Goal: Transaction & Acquisition: Purchase product/service

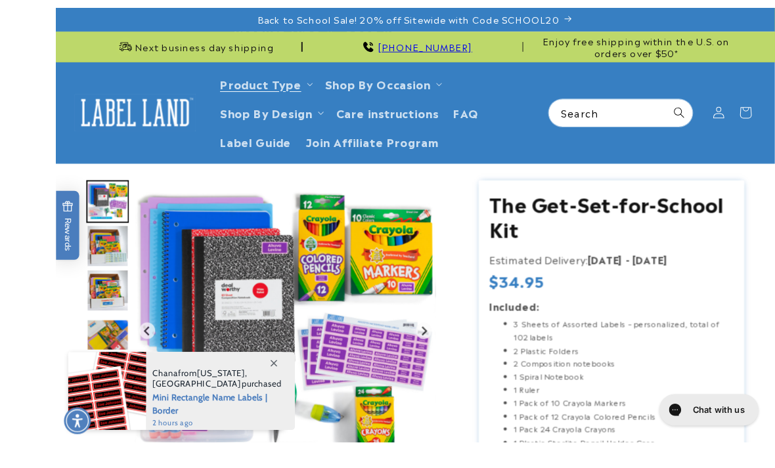
scroll to position [51, 0]
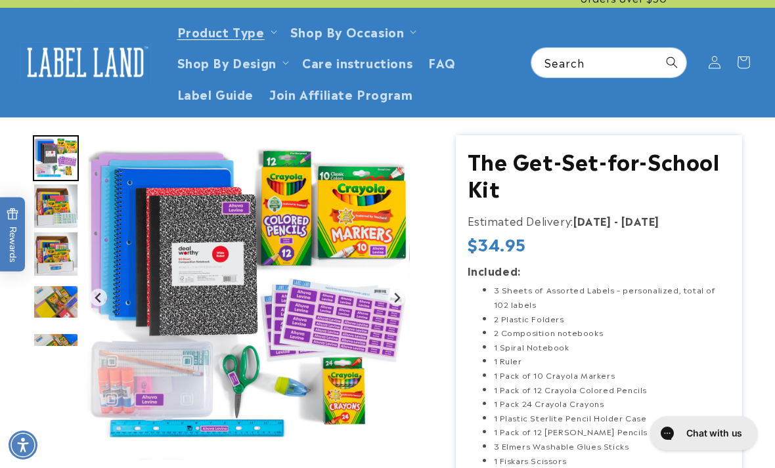
click at [62, 200] on img "Go to slide 4" at bounding box center [56, 206] width 46 height 46
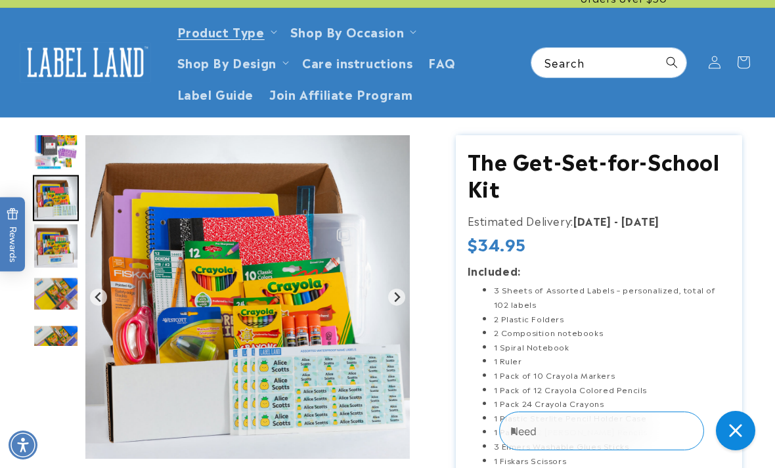
click at [68, 248] on img "Go to slide 5" at bounding box center [56, 246] width 46 height 46
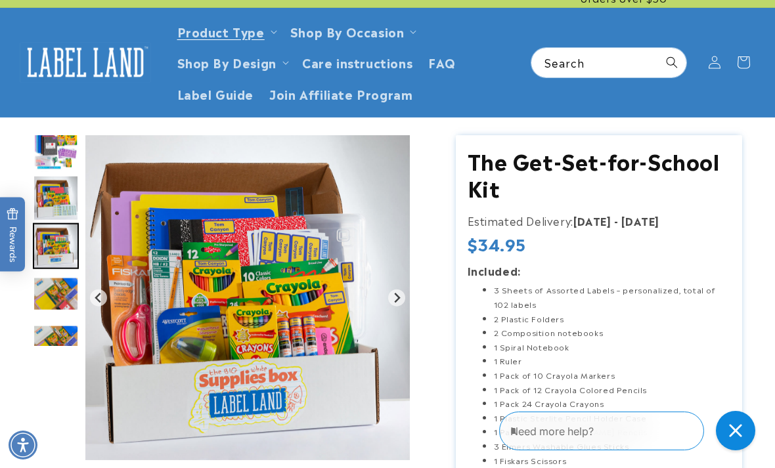
click at [64, 287] on img "Go to slide 6" at bounding box center [56, 294] width 46 height 34
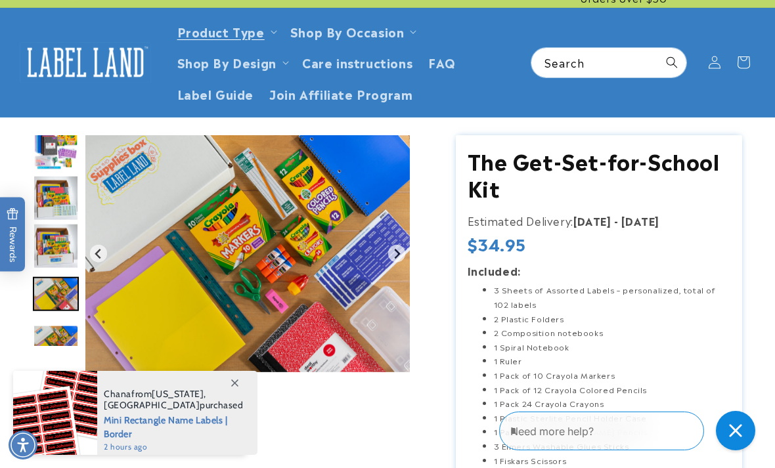
click at [63, 329] on img "Go to slide 7" at bounding box center [56, 342] width 46 height 35
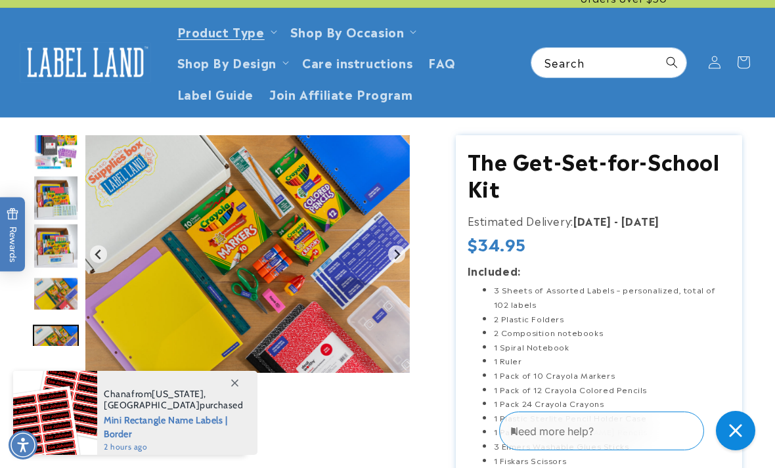
click at [62, 345] on img "Go to slide 7" at bounding box center [56, 342] width 46 height 35
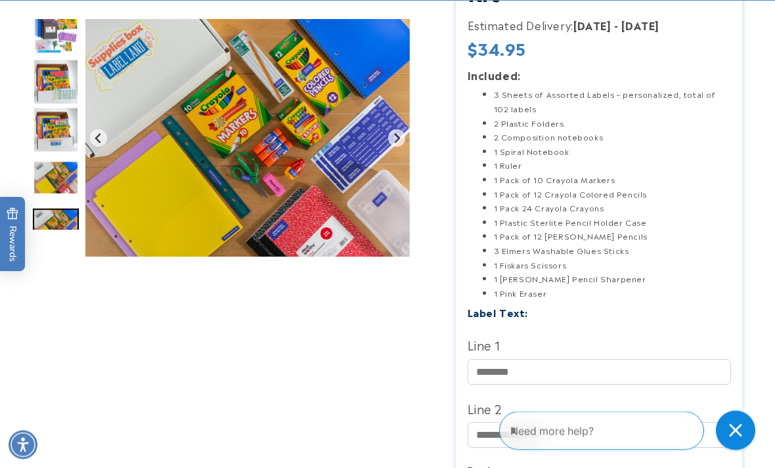
scroll to position [246, 0]
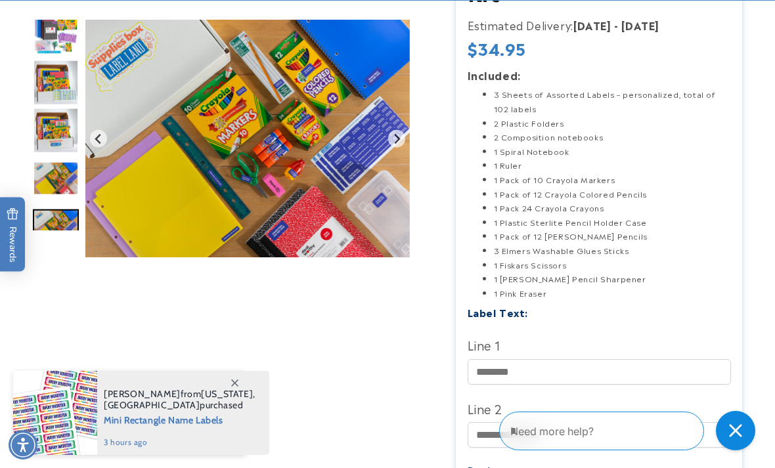
click at [628, 224] on li "1 Plastic Sterlite Pencil Holder Case" at bounding box center [612, 222] width 237 height 14
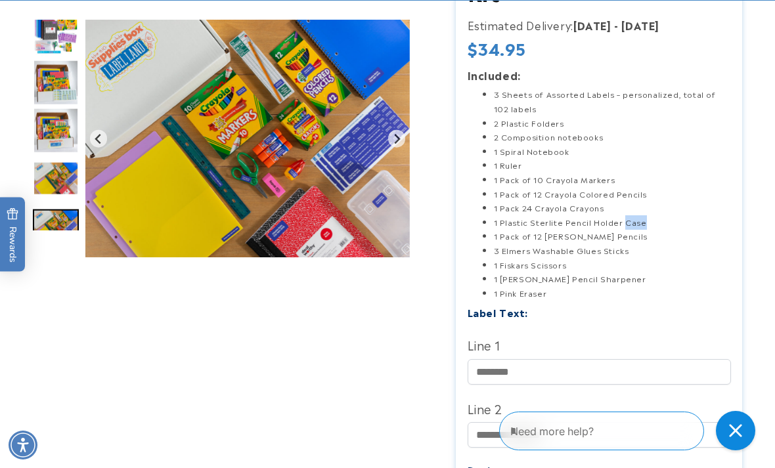
click at [627, 224] on li "1 Plastic Sterlite Pencil Holder Case" at bounding box center [612, 222] width 237 height 14
click at [649, 272] on li "1 Westcott Pencil Sharpener" at bounding box center [612, 279] width 237 height 14
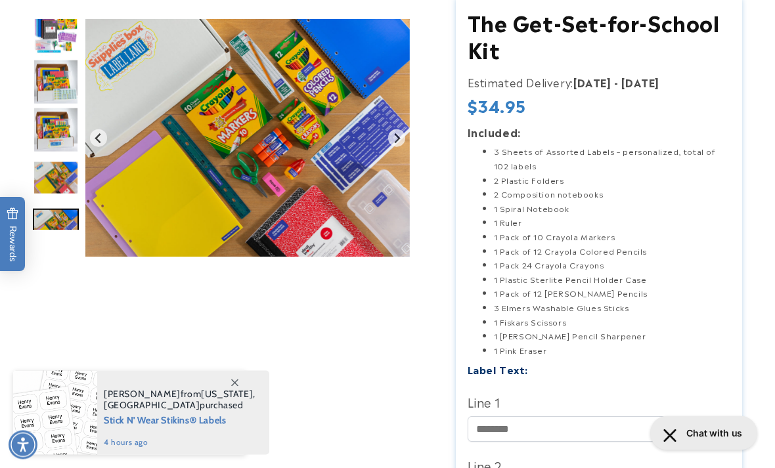
scroll to position [0, 0]
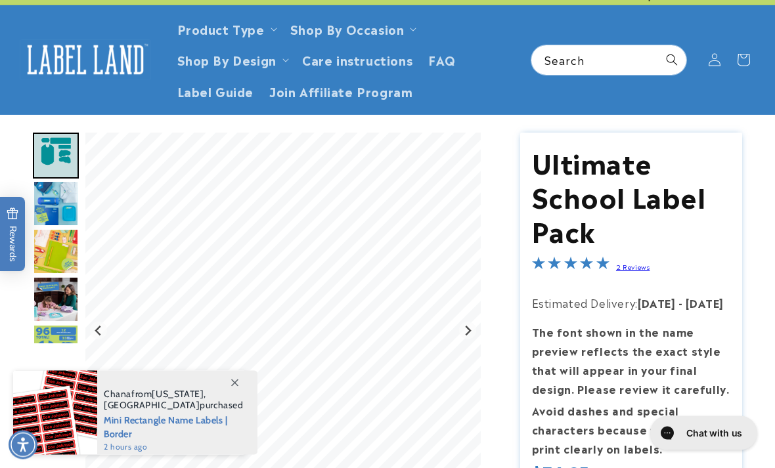
scroll to position [64, 0]
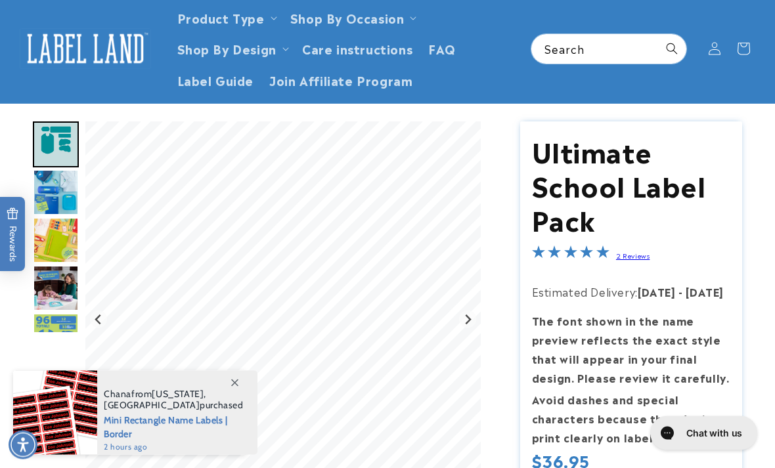
click at [470, 315] on icon "Next slide" at bounding box center [468, 320] width 6 height 10
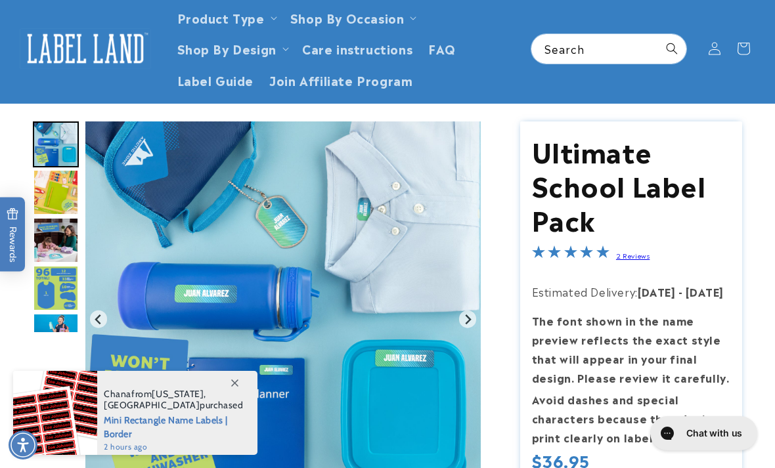
click at [471, 315] on icon "Next slide" at bounding box center [467, 319] width 11 height 11
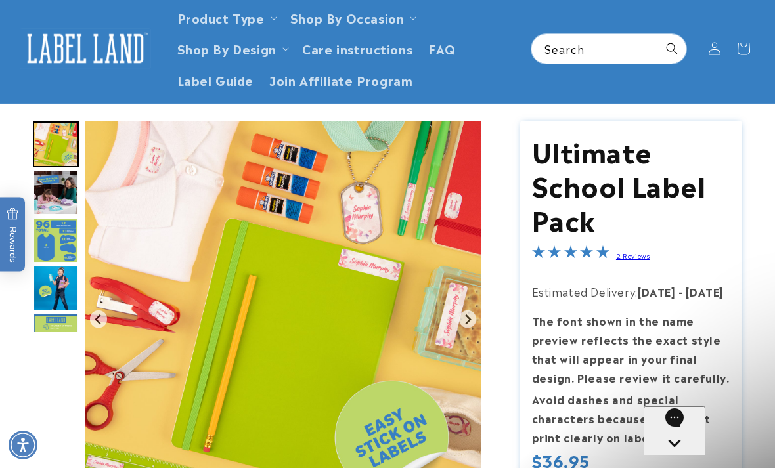
scroll to position [0, 0]
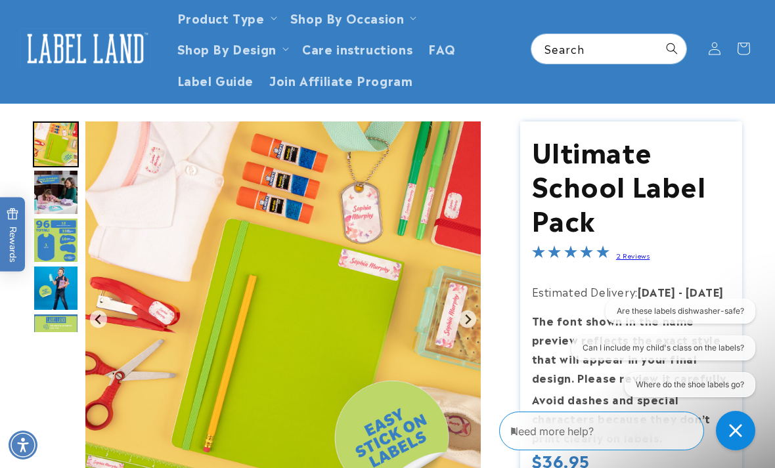
click at [476, 320] on button "Next slide" at bounding box center [468, 320] width 18 height 18
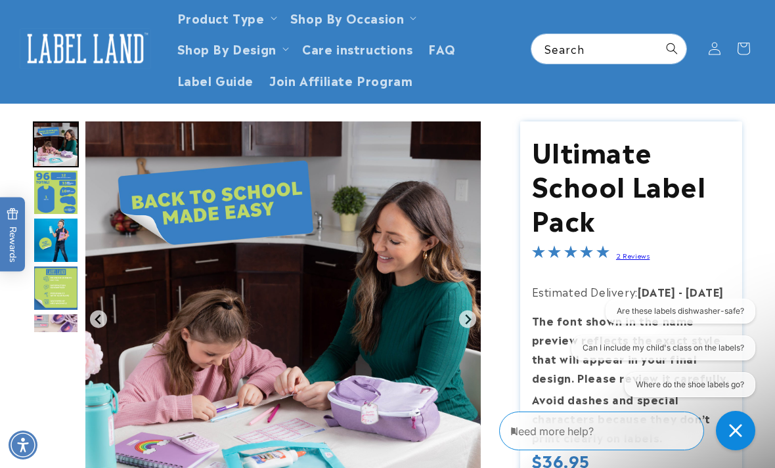
click at [473, 319] on icon "Next slide" at bounding box center [467, 319] width 11 height 11
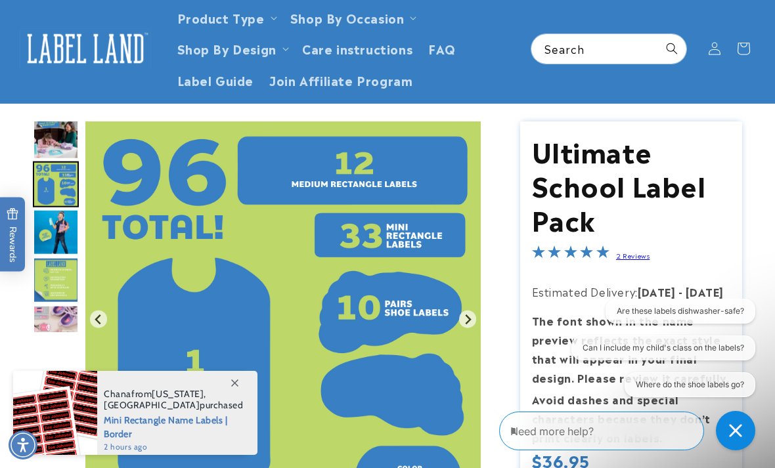
click at [467, 312] on button "Next slide" at bounding box center [468, 320] width 18 height 18
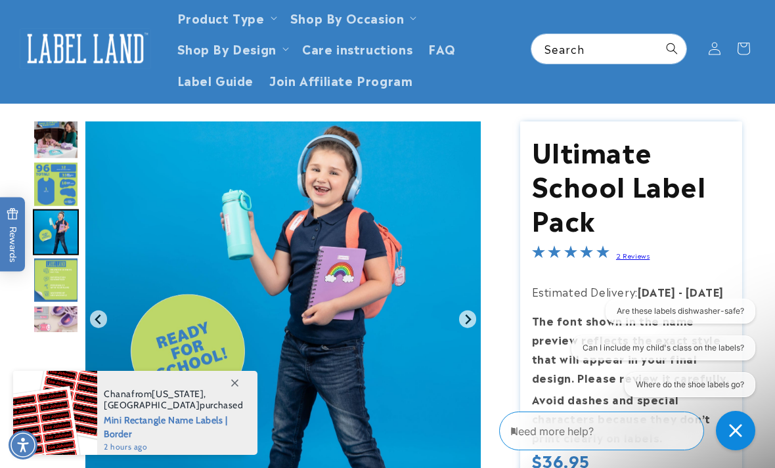
click at [469, 316] on icon "Next slide" at bounding box center [467, 319] width 11 height 11
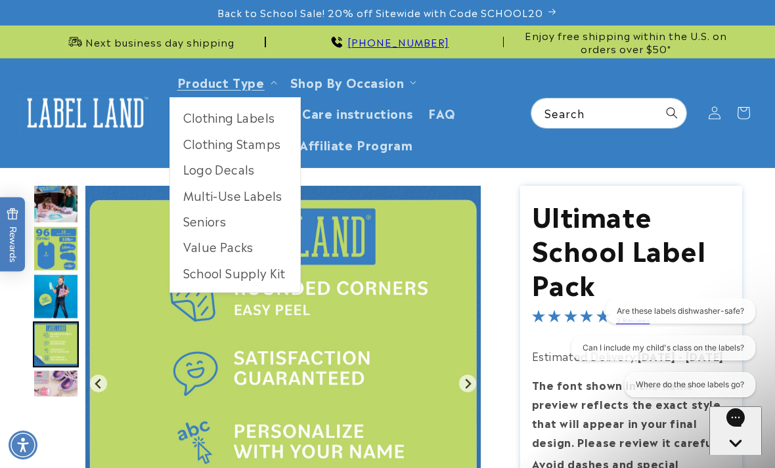
click at [255, 82] on link "Product Type" at bounding box center [220, 82] width 87 height 18
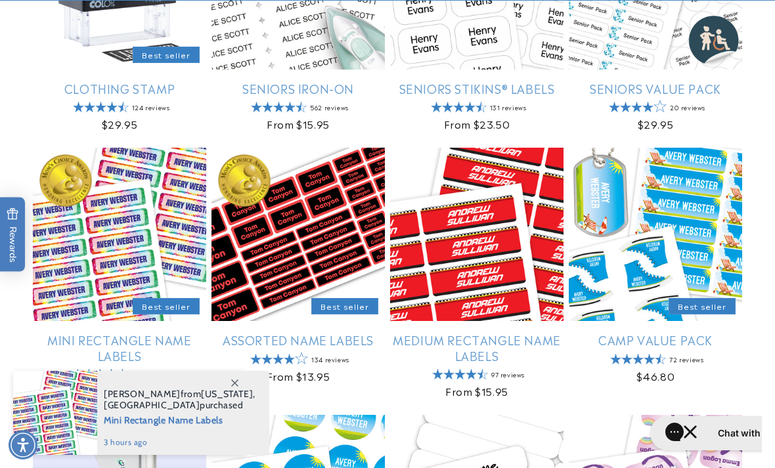
scroll to position [669, 0]
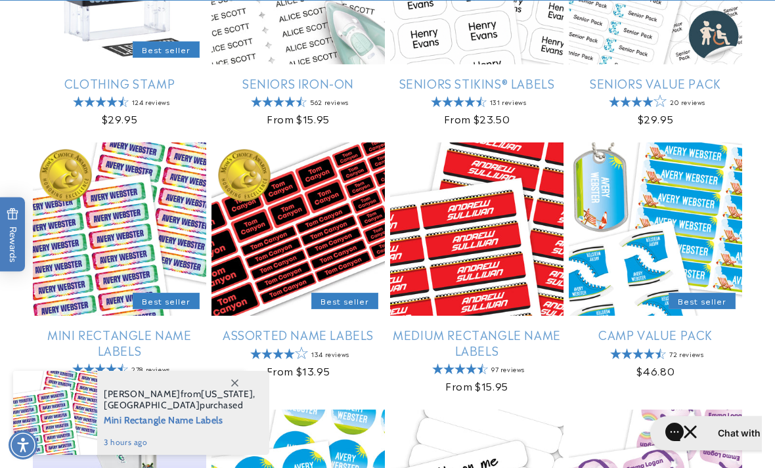
click at [175, 340] on link "Mini Rectangle Name Labels" at bounding box center [119, 342] width 173 height 31
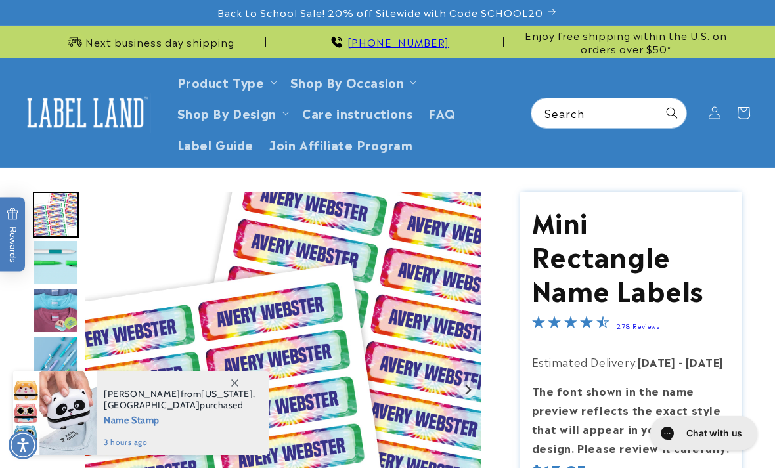
click at [60, 261] on img "Go to slide 2" at bounding box center [56, 263] width 46 height 46
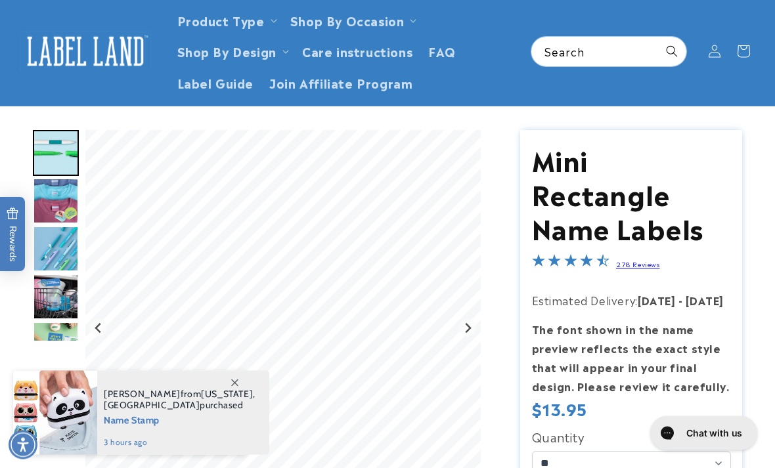
scroll to position [62, 0]
click at [56, 255] on img "Go to slide 4" at bounding box center [56, 249] width 46 height 46
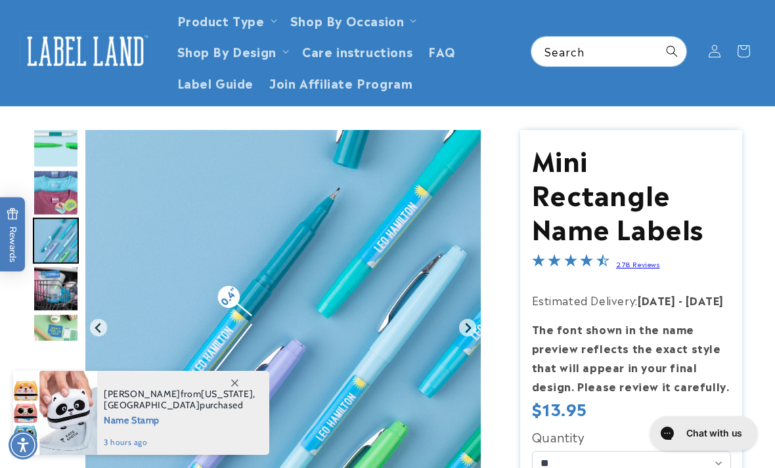
click at [53, 290] on img "Go to slide 5" at bounding box center [56, 289] width 46 height 46
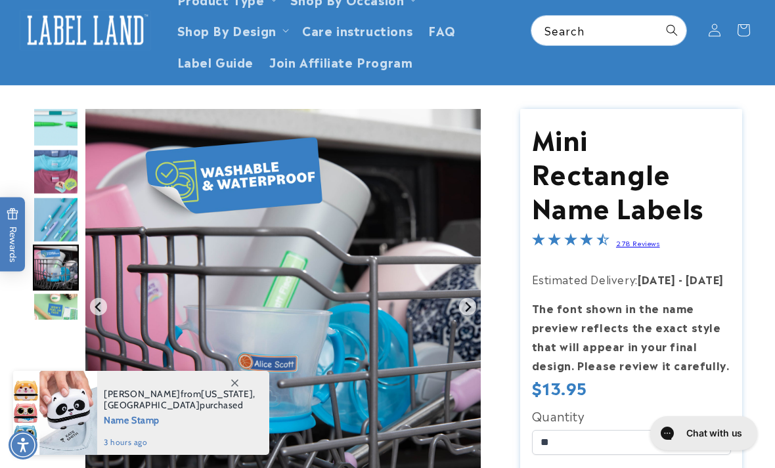
scroll to position [108, 0]
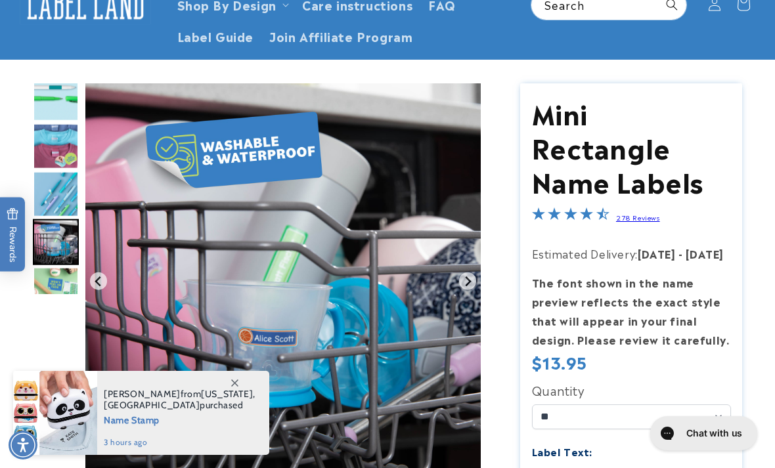
click at [53, 292] on img "Go to slide 6" at bounding box center [56, 290] width 46 height 46
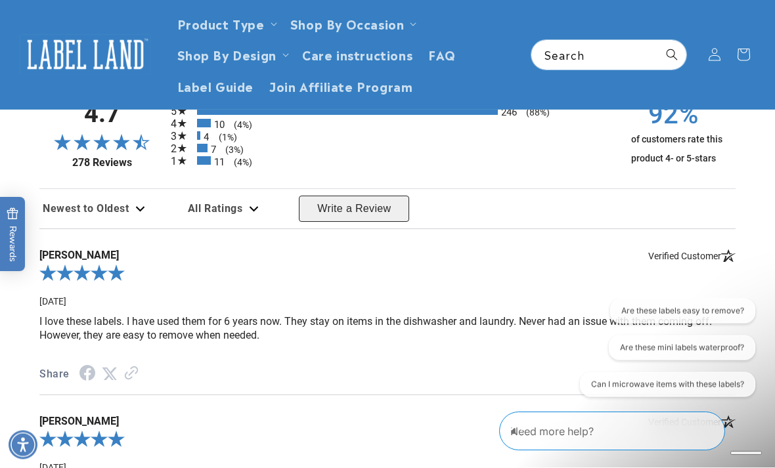
scroll to position [1666, 0]
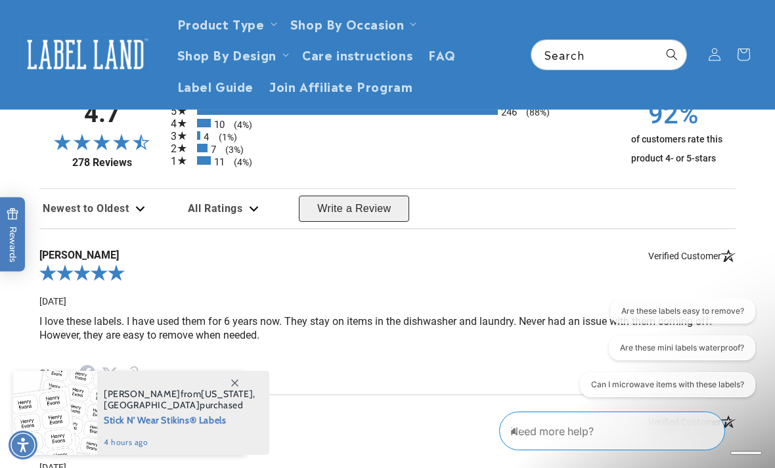
click at [711, 274] on div "5.0-star overall rating" at bounding box center [387, 275] width 696 height 26
click at [705, 274] on div "5.0-star overall rating" at bounding box center [387, 275] width 696 height 26
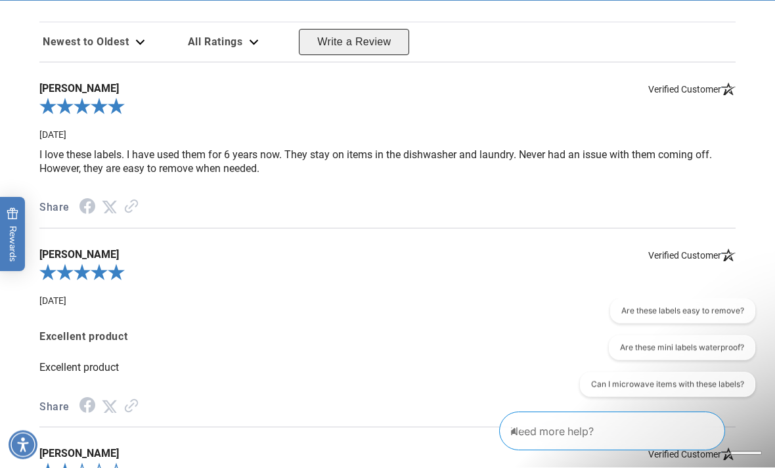
scroll to position [1833, 0]
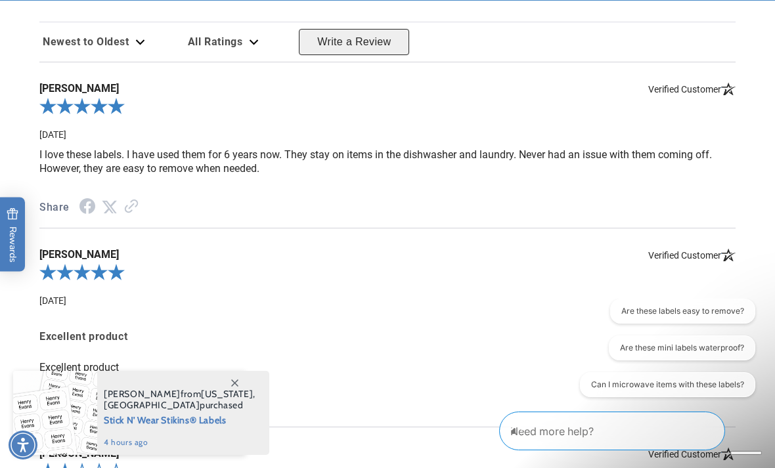
click at [639, 288] on div "5.0-star overall rating" at bounding box center [387, 274] width 696 height 26
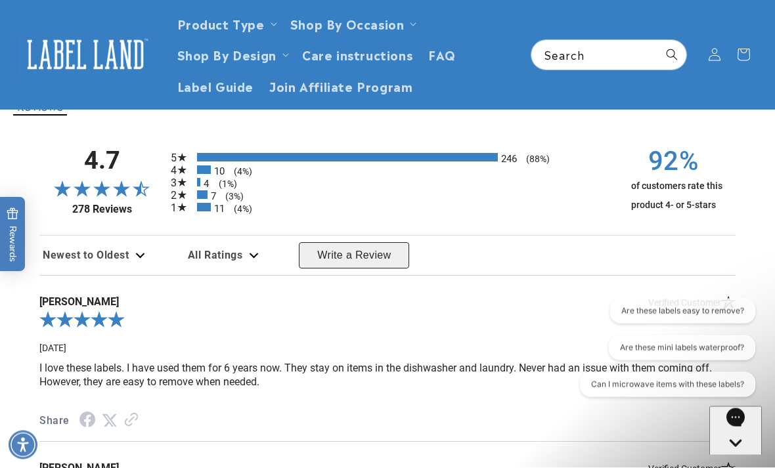
scroll to position [1620, 0]
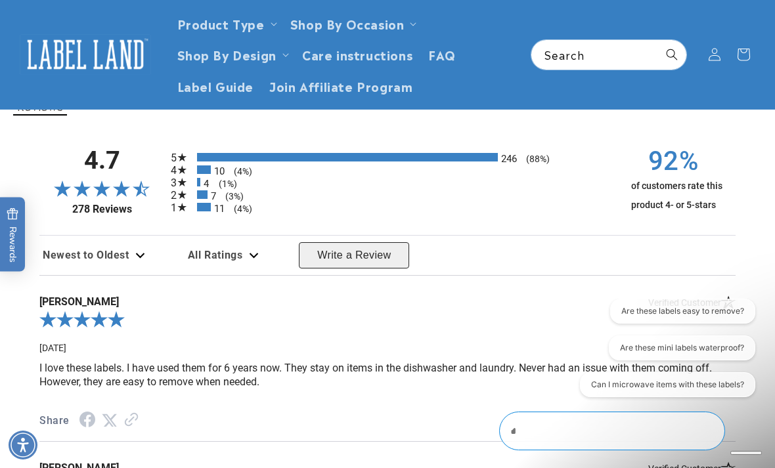
click at [695, 272] on div "**********" at bounding box center [387, 255] width 696 height 40
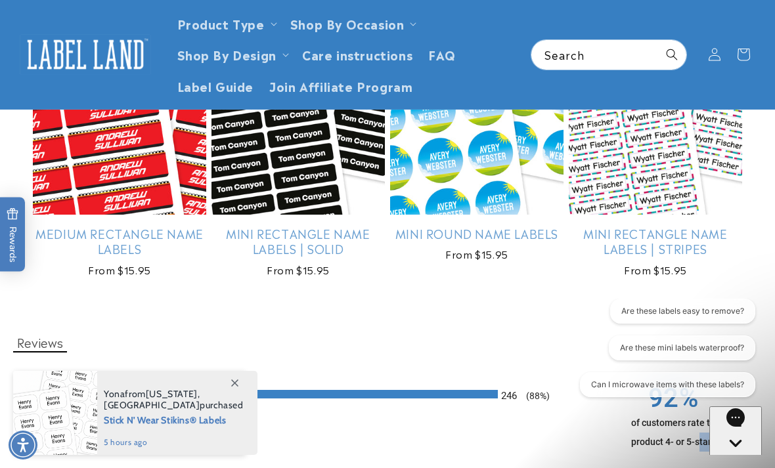
scroll to position [1384, 0]
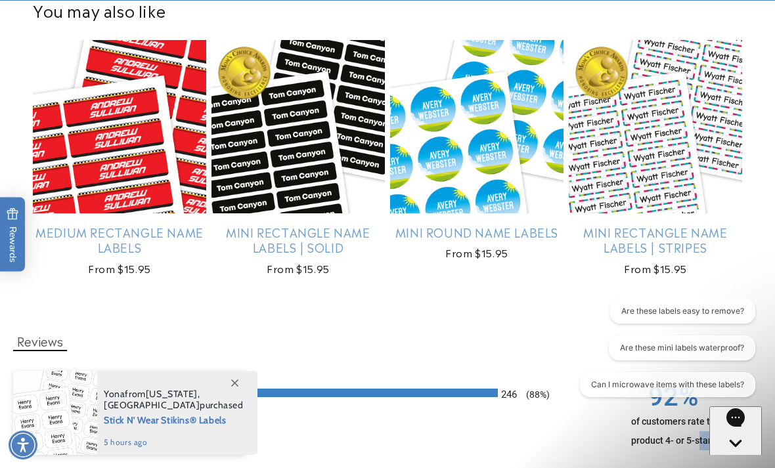
click at [690, 305] on product-recommendations "You may also like Medium Rectangle Name Labels Medium Rectangle Name Labels Reg…" at bounding box center [387, 140] width 775 height 329
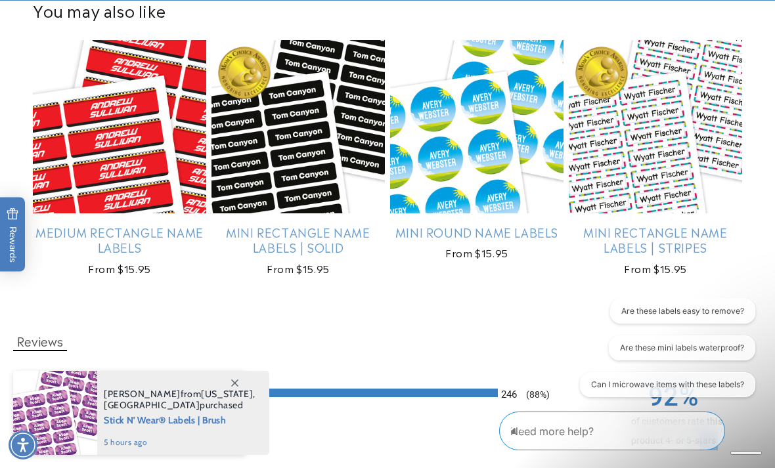
click at [741, 225] on link "Mini Rectangle Name Labels | Stripes" at bounding box center [655, 240] width 173 height 31
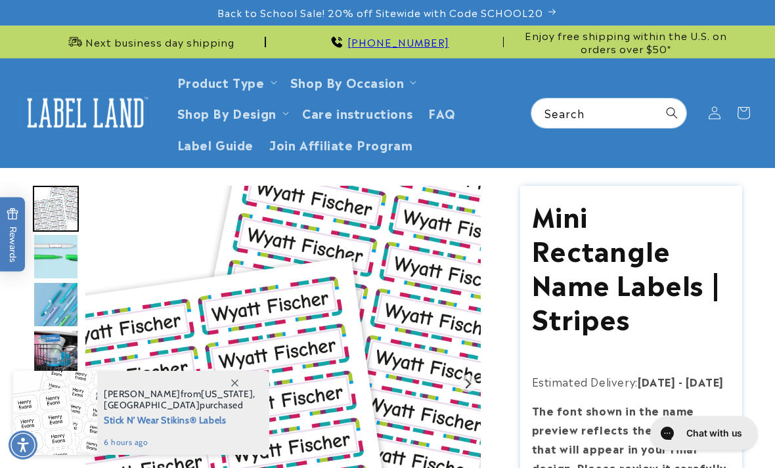
click at [680, 221] on h1 "Mini Rectangle Name Labels | Stripes" at bounding box center [631, 266] width 199 height 137
click at [679, 223] on h1 "Mini Rectangle Name Labels | Stripes" at bounding box center [631, 266] width 199 height 137
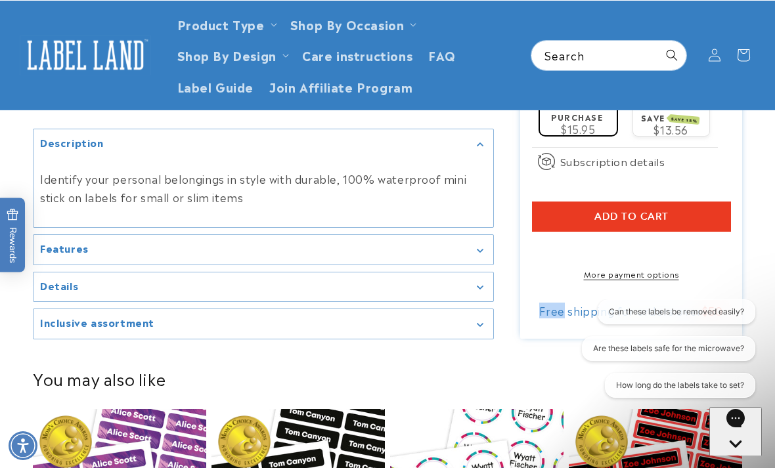
scroll to position [885, 0]
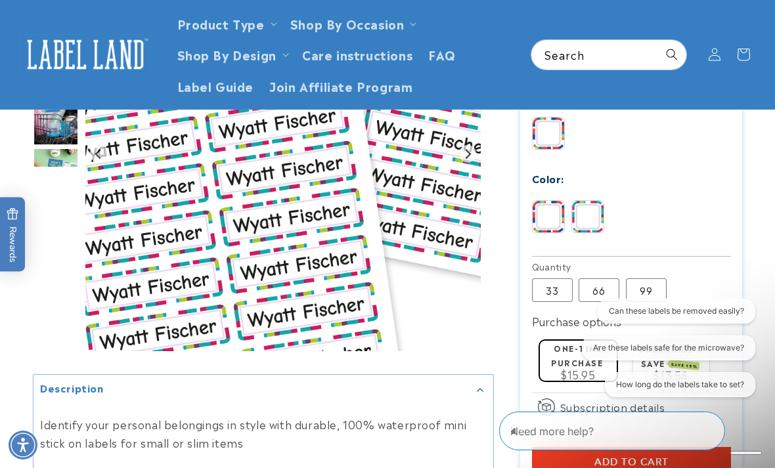
scroll to position [639, 0]
click at [650, 289] on label "99 Variant sold out or unavailable" at bounding box center [646, 291] width 41 height 24
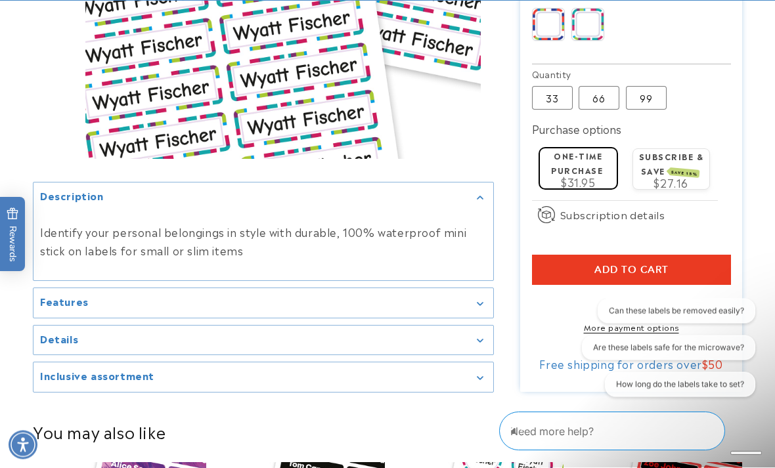
scroll to position [832, 0]
